Goal: Transaction & Acquisition: Purchase product/service

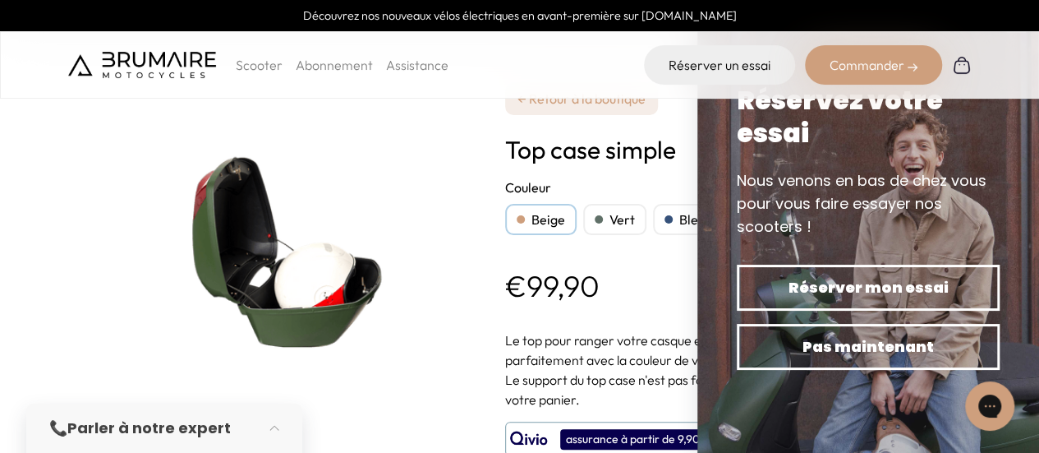
click at [616, 285] on div "€99,90 Ajouter au panier" at bounding box center [731, 286] width 452 height 36
click at [669, 211] on div "Bleu" at bounding box center [684, 219] width 63 height 31
click at [609, 343] on p "Le top pour ranger votre casque et vos accessoires ! Le plus : il s'accorde par…" at bounding box center [731, 349] width 452 height 39
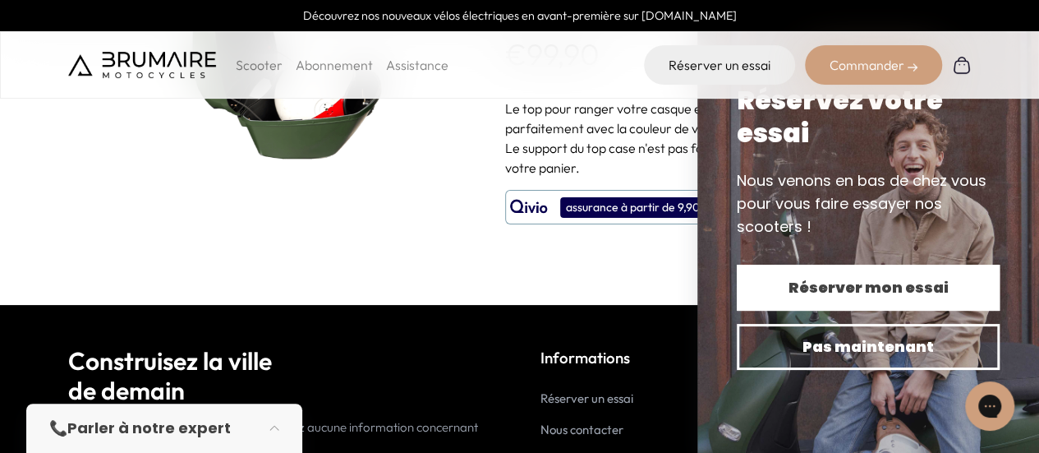
scroll to position [82, 0]
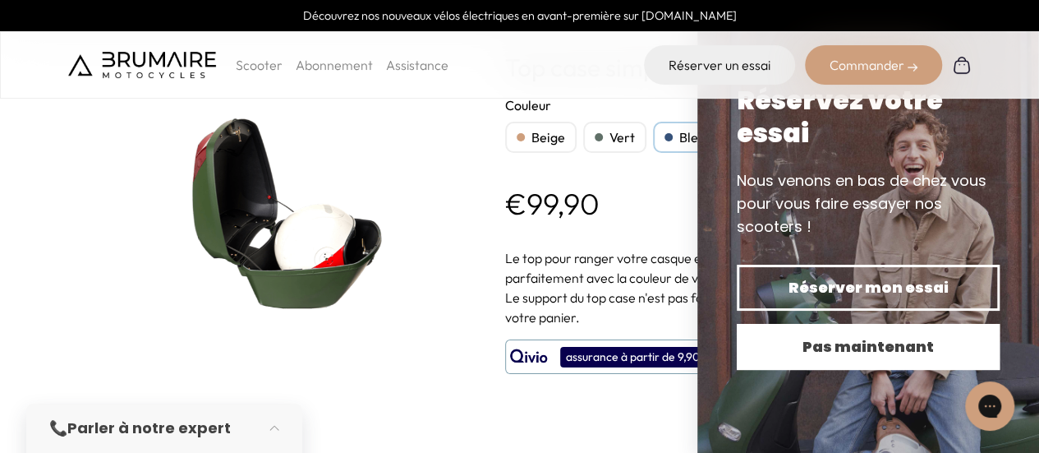
click at [869, 352] on span "Pas maintenant" at bounding box center [868, 346] width 205 height 23
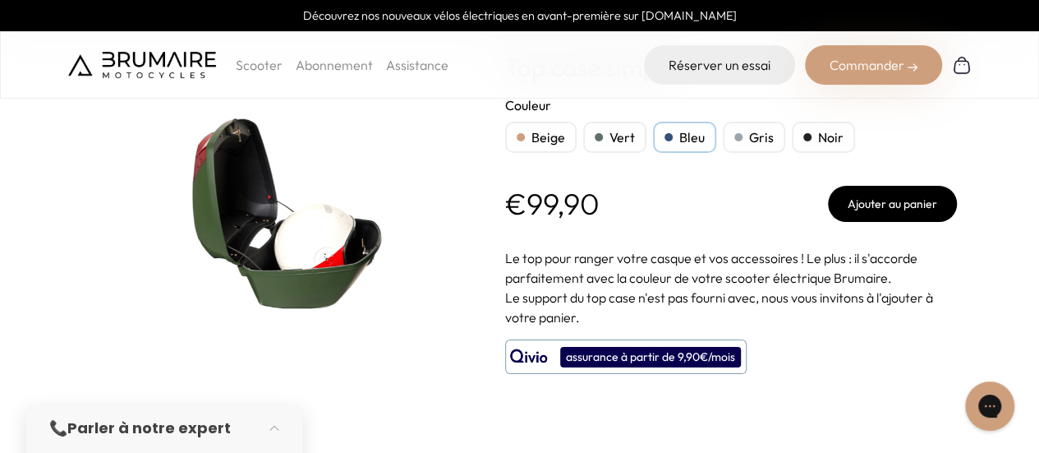
click at [764, 136] on div "Gris" at bounding box center [754, 137] width 62 height 31
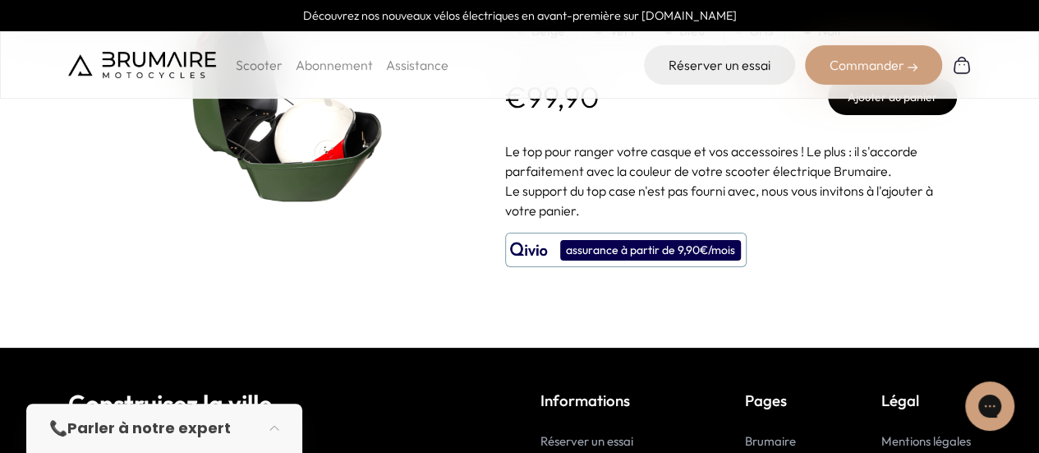
scroll to position [164, 0]
